Goal: Information Seeking & Learning: Learn about a topic

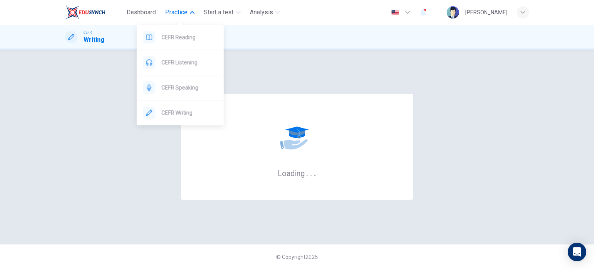
click at [185, 14] on span "Practice" at bounding box center [176, 12] width 22 height 9
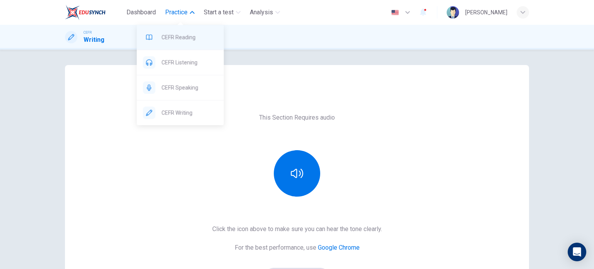
click at [184, 37] on span "CEFR Reading" at bounding box center [190, 37] width 56 height 9
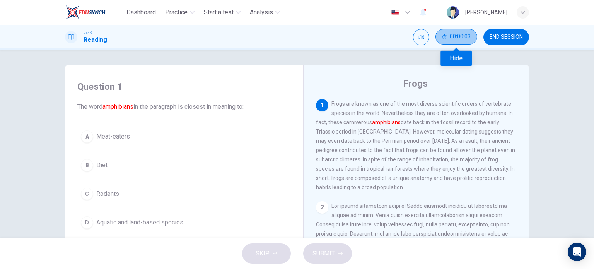
click at [455, 36] on span "00:00:03" at bounding box center [460, 37] width 21 height 6
drag, startPoint x: 468, startPoint y: 35, endPoint x: 447, endPoint y: 39, distance: 22.0
click at [468, 35] on icon "Show" at bounding box center [470, 37] width 6 height 6
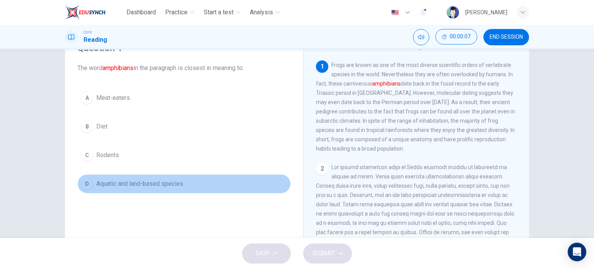
click at [109, 187] on span "Aquatic and land-based species" at bounding box center [139, 183] width 87 height 9
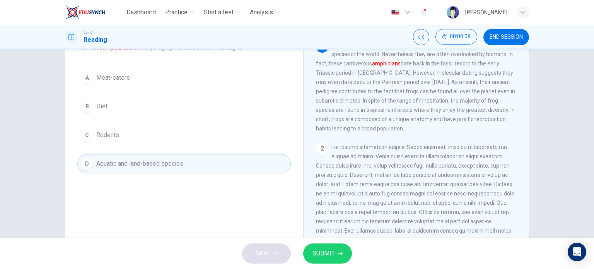
scroll to position [77, 0]
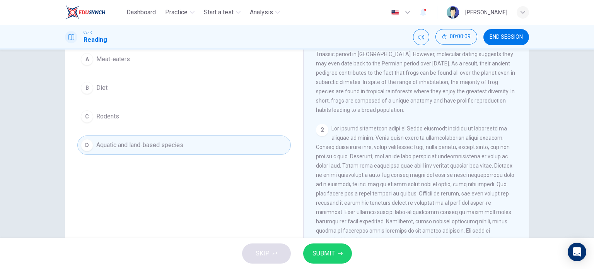
click at [331, 254] on span "SUBMIT" at bounding box center [324, 253] width 22 height 11
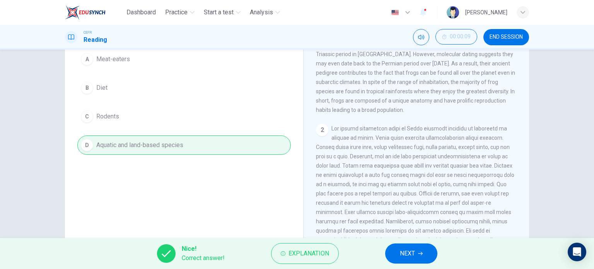
click at [423, 257] on button "NEXT" at bounding box center [411, 253] width 52 height 20
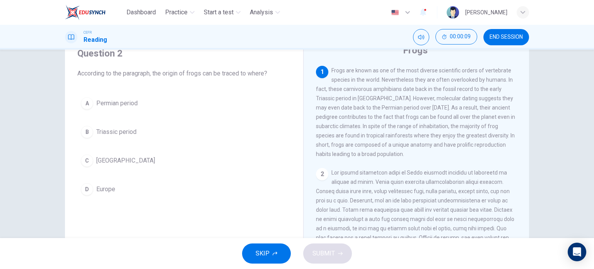
scroll to position [0, 0]
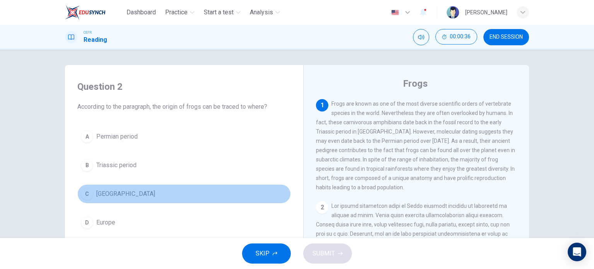
click at [118, 196] on span "[GEOGRAPHIC_DATA]" at bounding box center [125, 193] width 59 height 9
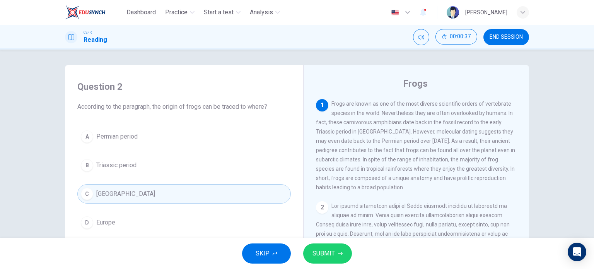
click at [326, 252] on span "SUBMIT" at bounding box center [324, 253] width 22 height 11
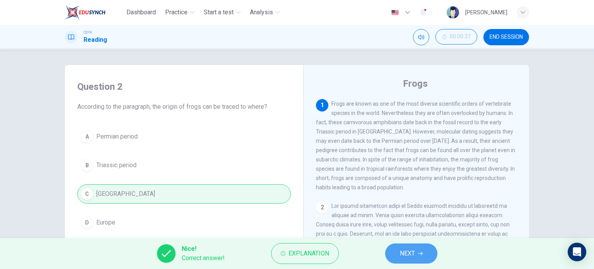
click at [393, 257] on button "NEXT" at bounding box center [411, 253] width 52 height 20
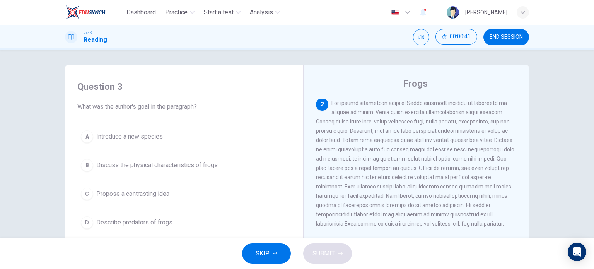
scroll to position [116, 0]
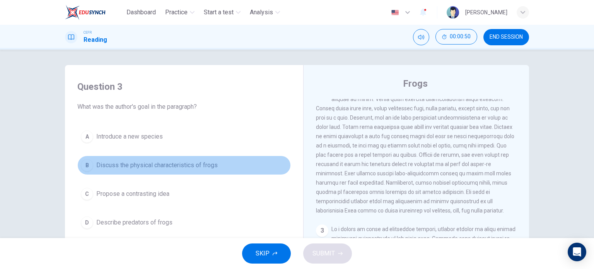
click at [195, 164] on span "Discuss the physical characteristics of frogs" at bounding box center [157, 165] width 122 height 9
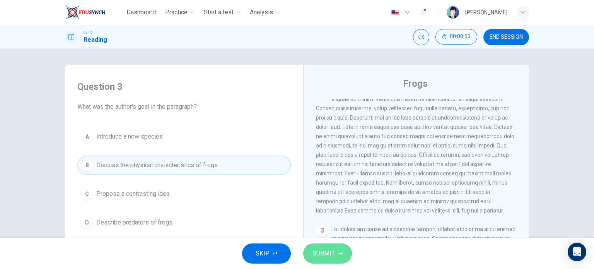
click at [334, 252] on button "SUBMIT" at bounding box center [327, 253] width 49 height 20
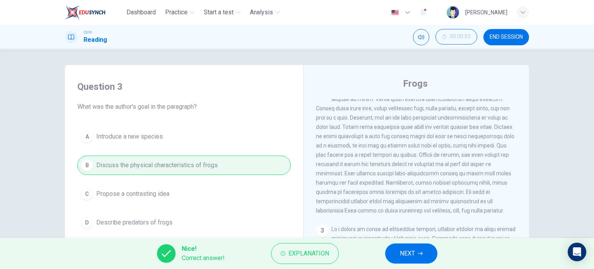
click at [417, 256] on button "NEXT" at bounding box center [411, 253] width 52 height 20
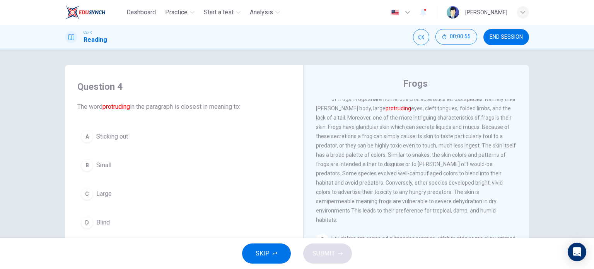
drag, startPoint x: 115, startPoint y: 139, endPoint x: 120, endPoint y: 143, distance: 6.0
click at [115, 140] on span "Sticking out" at bounding box center [112, 136] width 32 height 9
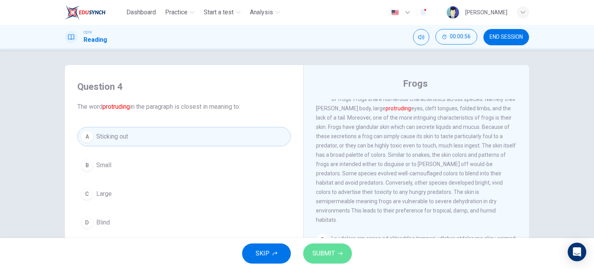
click at [338, 255] on icon "button" at bounding box center [340, 253] width 5 height 5
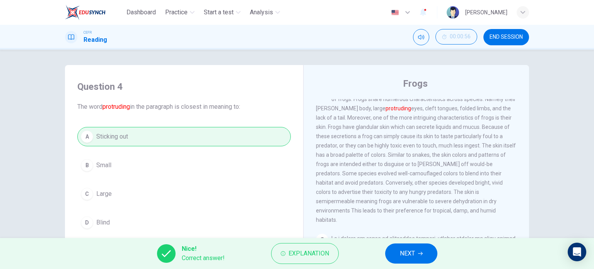
click at [413, 252] on span "NEXT" at bounding box center [407, 253] width 15 height 11
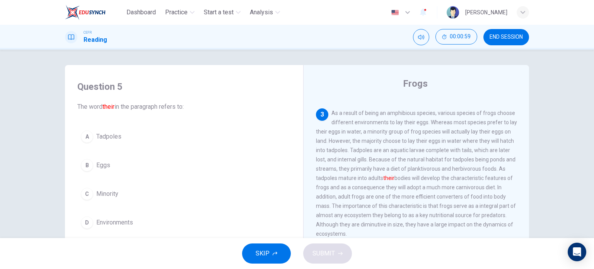
scroll to position [271, 0]
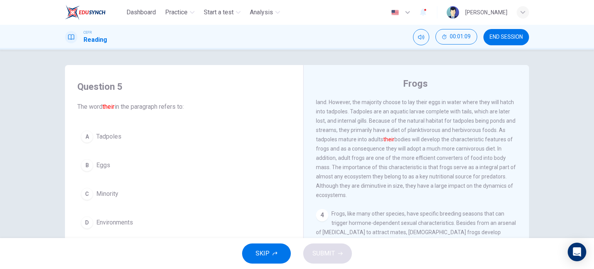
click at [101, 134] on span "Tadpoles" at bounding box center [108, 136] width 25 height 9
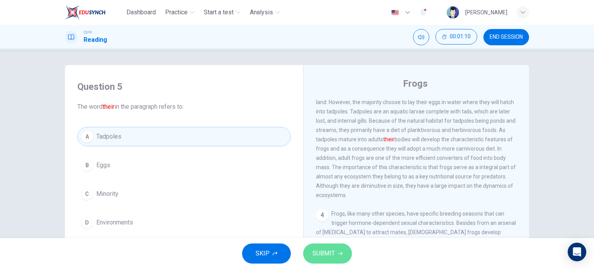
click at [336, 253] on button "SUBMIT" at bounding box center [327, 253] width 49 height 20
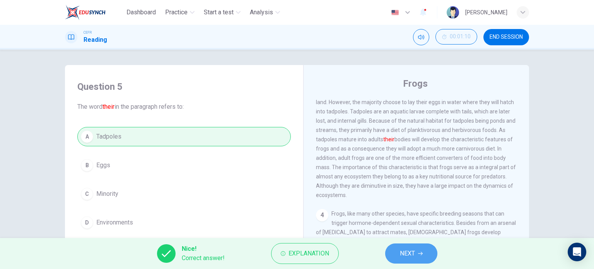
click at [396, 254] on button "NEXT" at bounding box center [411, 253] width 52 height 20
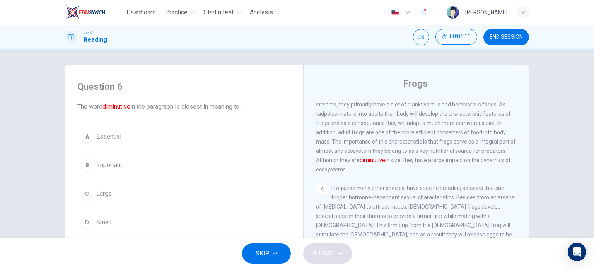
scroll to position [310, 0]
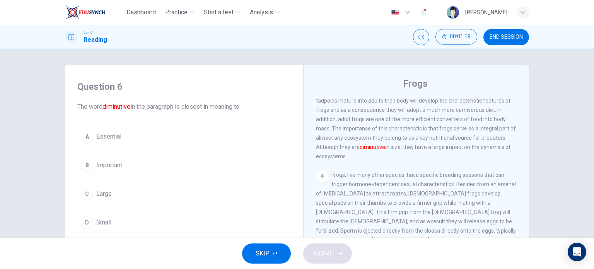
click at [111, 225] on button "D Small" at bounding box center [184, 222] width 214 height 19
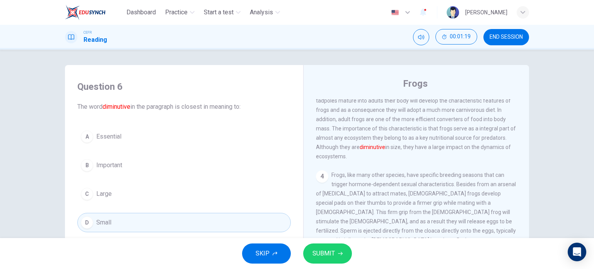
click at [336, 258] on button "SUBMIT" at bounding box center [327, 253] width 49 height 20
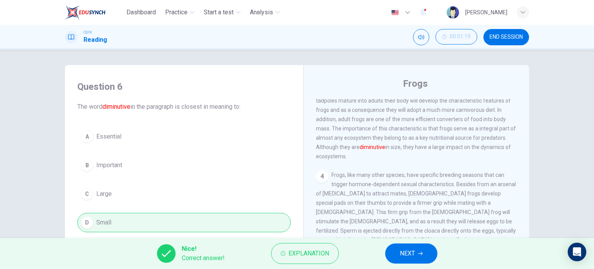
click at [417, 257] on button "NEXT" at bounding box center [411, 253] width 52 height 20
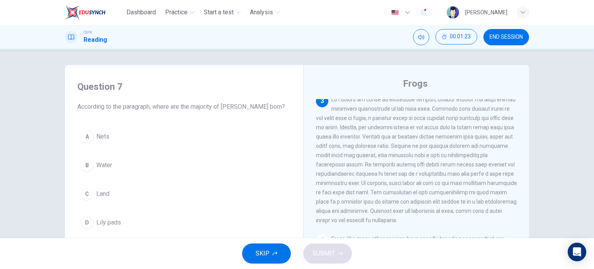
scroll to position [232, 0]
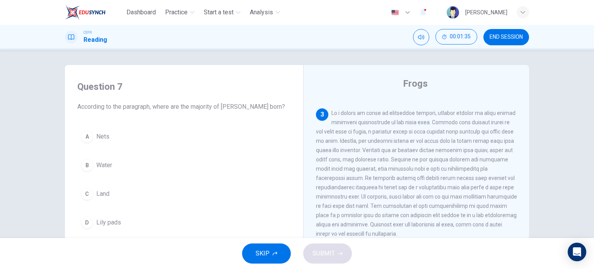
click at [108, 168] on span "Water" at bounding box center [104, 165] width 16 height 9
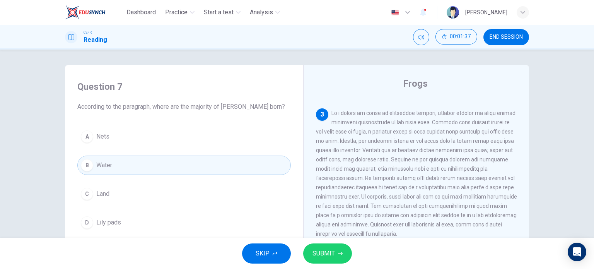
click at [335, 254] on button "SUBMIT" at bounding box center [327, 253] width 49 height 20
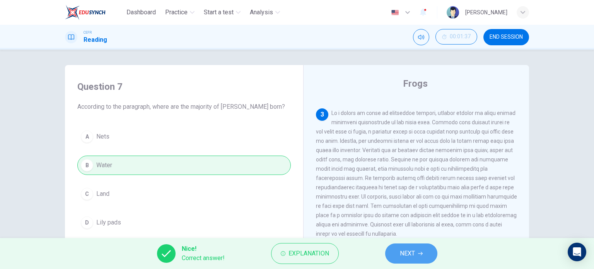
click at [403, 255] on span "NEXT" at bounding box center [407, 253] width 15 height 11
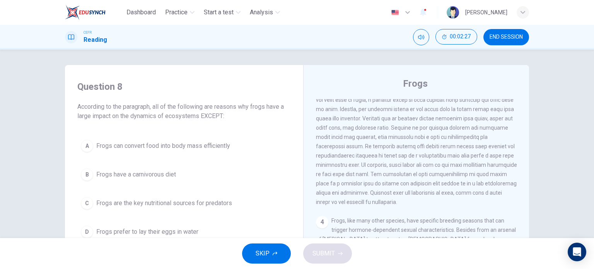
scroll to position [246, 0]
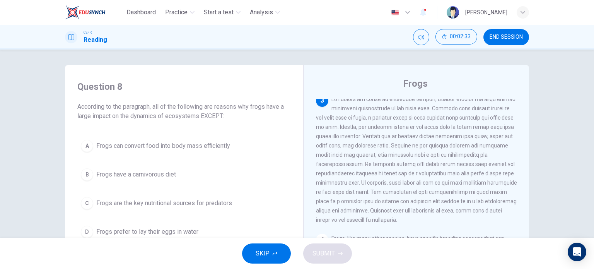
click at [181, 231] on span "Frogs prefer to lay their eggs in water" at bounding box center [147, 231] width 102 height 9
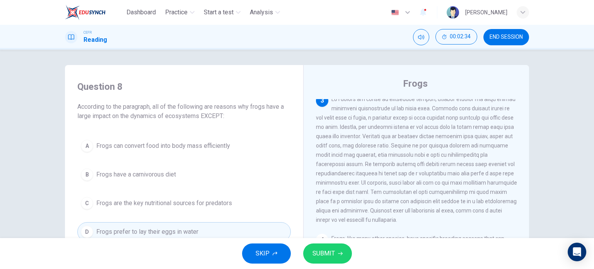
click at [327, 252] on span "SUBMIT" at bounding box center [324, 253] width 22 height 11
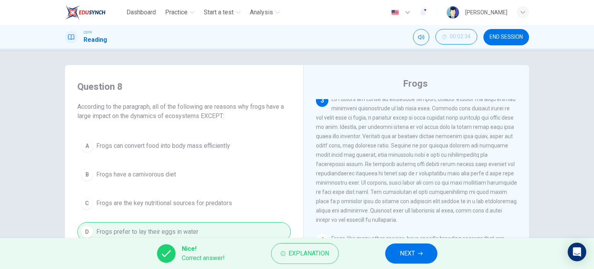
click at [418, 252] on button "NEXT" at bounding box center [411, 253] width 52 height 20
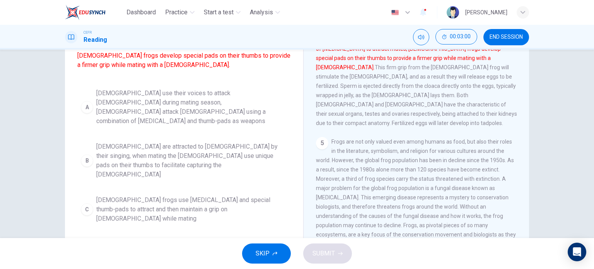
scroll to position [77, 0]
click at [192, 150] on span "Females are attracted to males by their singing, when mating the females use un…" at bounding box center [191, 159] width 191 height 37
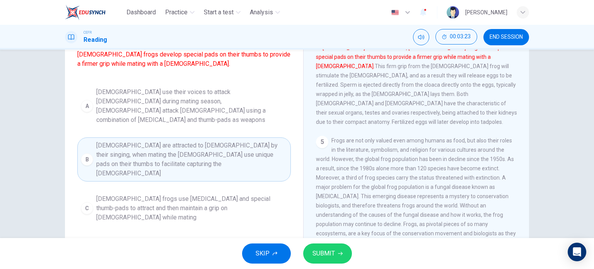
click at [325, 253] on span "SUBMIT" at bounding box center [324, 253] width 22 height 11
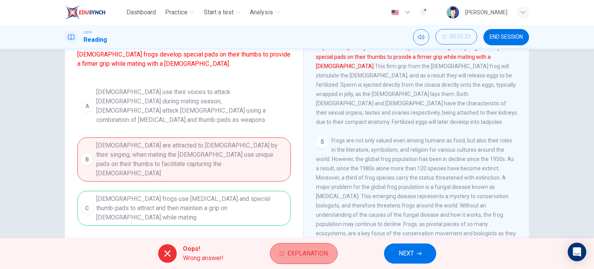
click at [311, 251] on span "Explanation" at bounding box center [308, 253] width 41 height 11
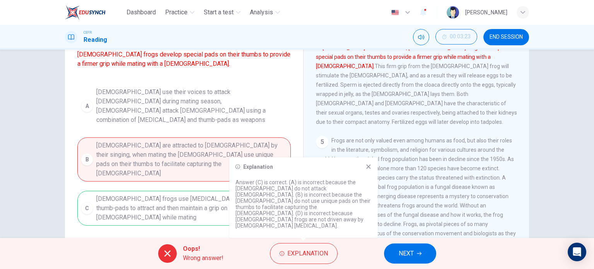
click at [413, 255] on span "NEXT" at bounding box center [406, 253] width 15 height 11
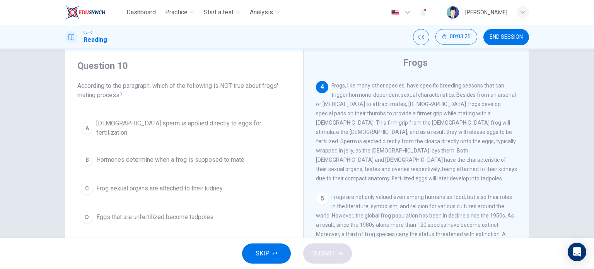
scroll to position [39, 0]
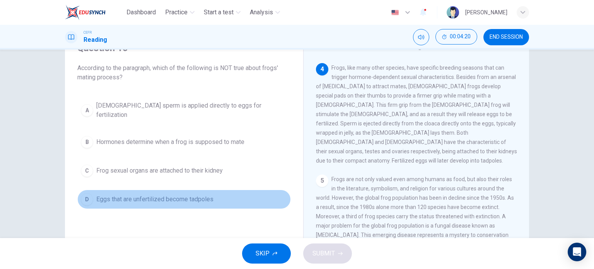
click at [180, 195] on span "Eggs that are unfertilized become tadpoles" at bounding box center [154, 199] width 117 height 9
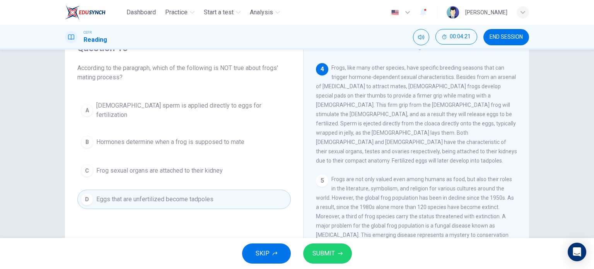
click at [329, 250] on span "SUBMIT" at bounding box center [324, 253] width 22 height 11
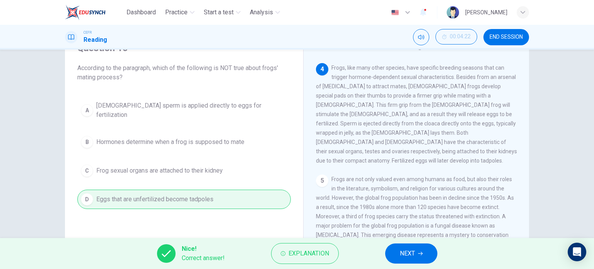
click at [415, 254] on span "NEXT" at bounding box center [407, 253] width 15 height 11
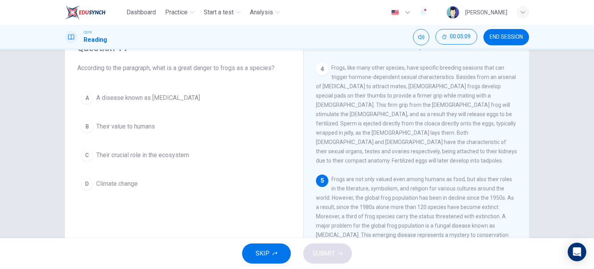
click at [149, 94] on span "A disease known as chytridiomycosis" at bounding box center [148, 97] width 104 height 9
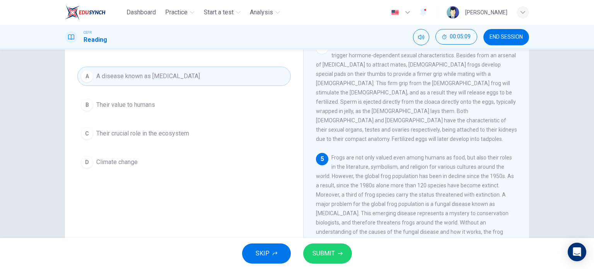
scroll to position [77, 0]
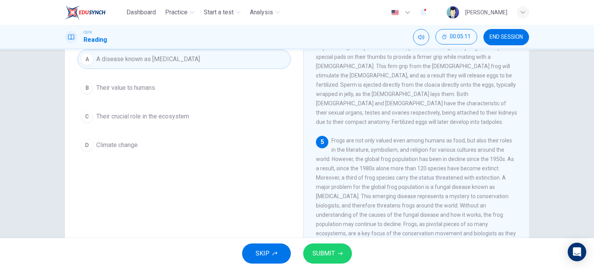
click at [334, 248] on button "SUBMIT" at bounding box center [327, 253] width 49 height 20
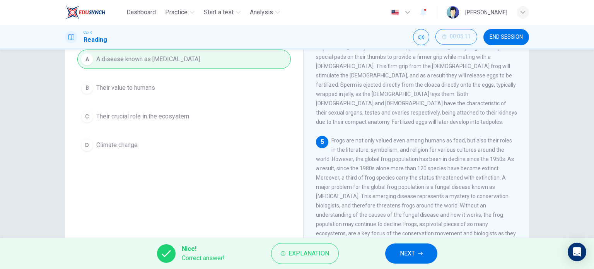
click at [418, 258] on button "NEXT" at bounding box center [411, 253] width 52 height 20
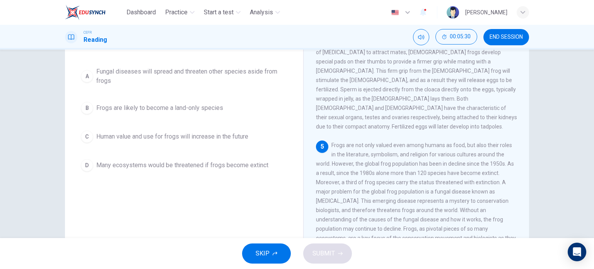
scroll to position [34, 0]
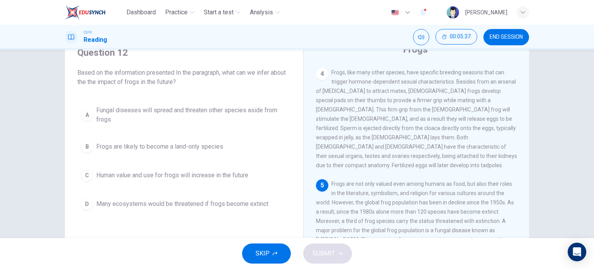
click at [243, 203] on span "Many ecosystems would be threatened if frogs become extinct" at bounding box center [182, 203] width 172 height 9
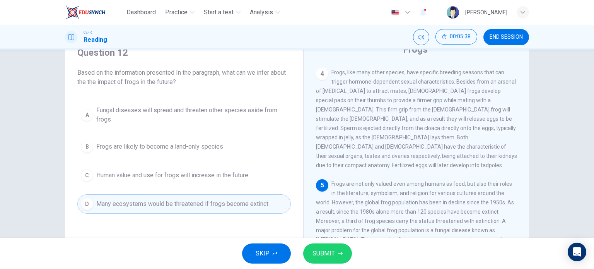
click at [324, 255] on span "SUBMIT" at bounding box center [324, 253] width 22 height 11
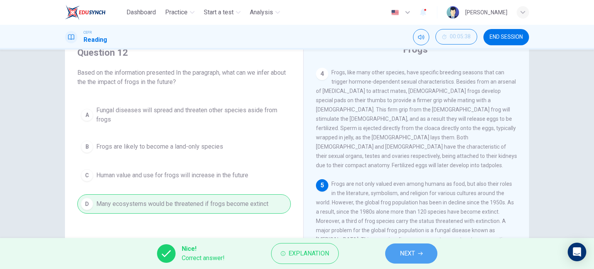
click at [423, 257] on button "NEXT" at bounding box center [411, 253] width 52 height 20
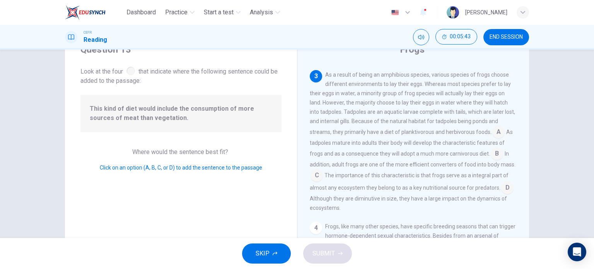
scroll to position [275, 0]
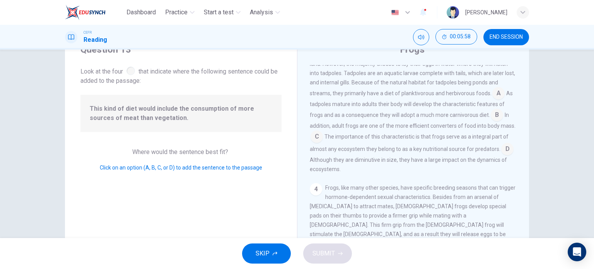
click at [493, 111] on input at bounding box center [497, 116] width 12 height 12
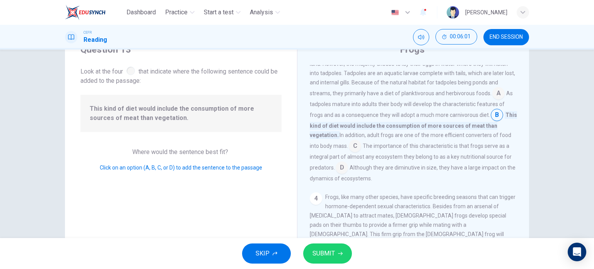
click at [333, 255] on span "SUBMIT" at bounding box center [324, 253] width 22 height 11
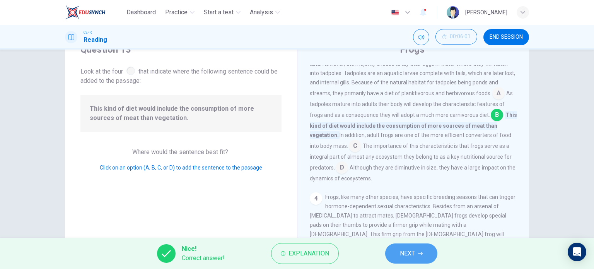
click at [430, 252] on button "NEXT" at bounding box center [411, 253] width 52 height 20
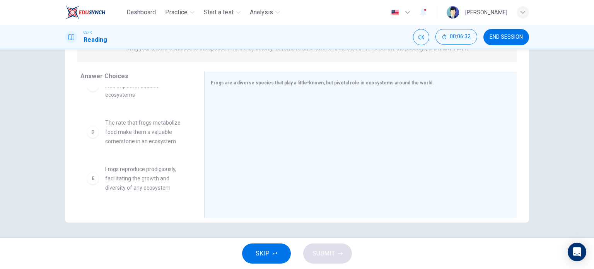
scroll to position [153, 0]
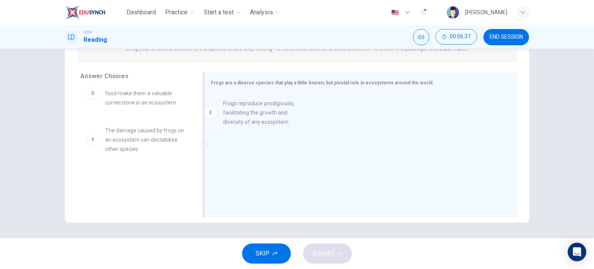
drag, startPoint x: 145, startPoint y: 144, endPoint x: 281, endPoint y: 113, distance: 139.2
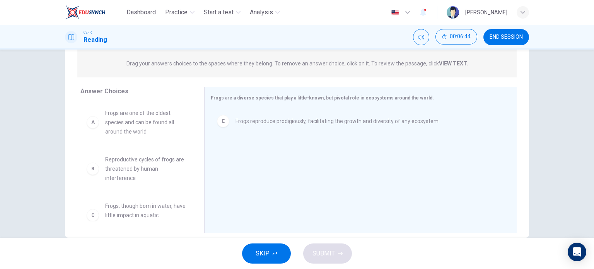
scroll to position [111, 0]
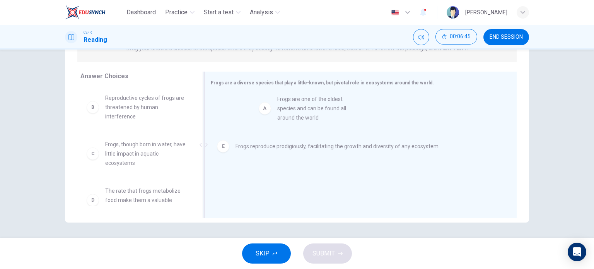
drag, startPoint x: 121, startPoint y: 114, endPoint x: 297, endPoint y: 122, distance: 176.7
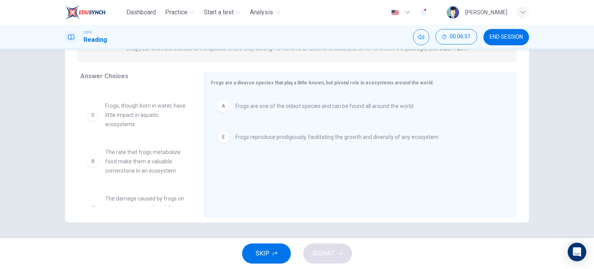
scroll to position [60, 0]
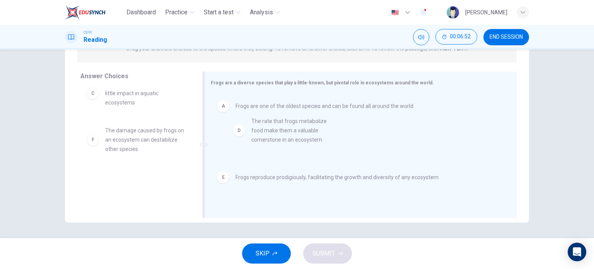
drag, startPoint x: 145, startPoint y: 145, endPoint x: 296, endPoint y: 135, distance: 151.3
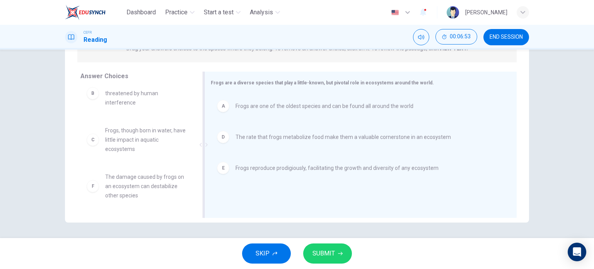
scroll to position [14, 0]
click at [332, 254] on span "SUBMIT" at bounding box center [324, 253] width 22 height 11
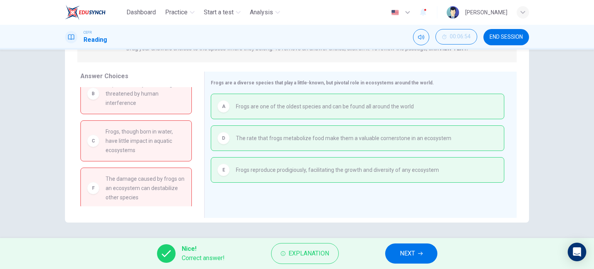
click at [404, 254] on span "NEXT" at bounding box center [407, 253] width 15 height 11
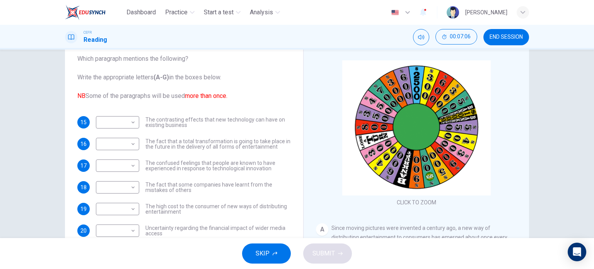
scroll to position [77, 0]
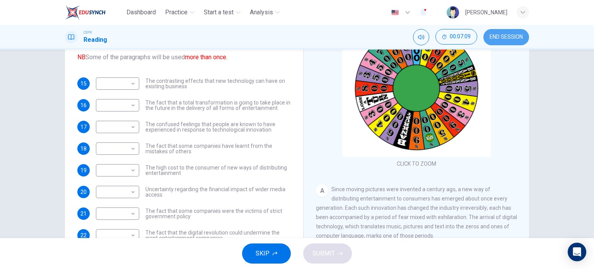
click at [505, 33] on button "END SESSION" at bounding box center [507, 37] width 46 height 16
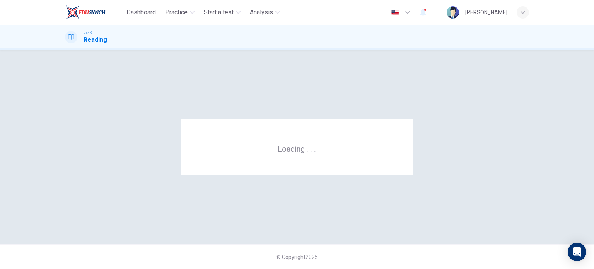
scroll to position [0, 0]
